Goal: Task Accomplishment & Management: Complete application form

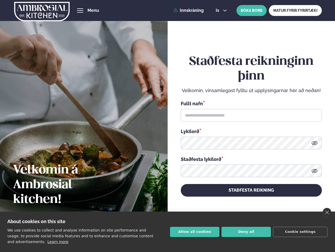
click at [327, 213] on link "close" at bounding box center [327, 212] width 9 height 9
click at [195, 232] on div "Staðfesta reikninginn þinn Velkomin, vinsamlegast fylltu út upplýsingarnar hér …" at bounding box center [251, 125] width 141 height 235
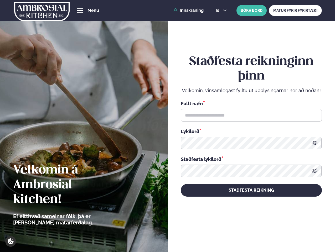
click at [246, 232] on div "Staðfesta reikninginn þinn Velkomin, vinsamlegast fylltu út upplýsingarnar hér …" at bounding box center [251, 125] width 141 height 235
click at [301, 232] on div "Staðfesta reikninginn þinn Velkomin, vinsamlegast fylltu út upplýsingarnar hér …" at bounding box center [251, 125] width 141 height 235
click at [80, 11] on span "hamburger" at bounding box center [80, 10] width 5 height 5
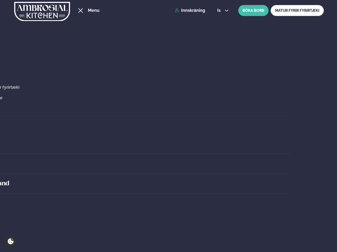
click at [221, 11] on span "is" at bounding box center [219, 10] width 5 height 4
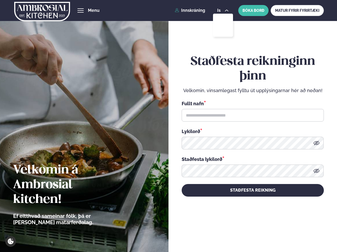
click at [315, 143] on icon at bounding box center [316, 143] width 6 height 4
click at [315, 171] on icon at bounding box center [316, 171] width 6 height 4
